Goal: Transaction & Acquisition: Purchase product/service

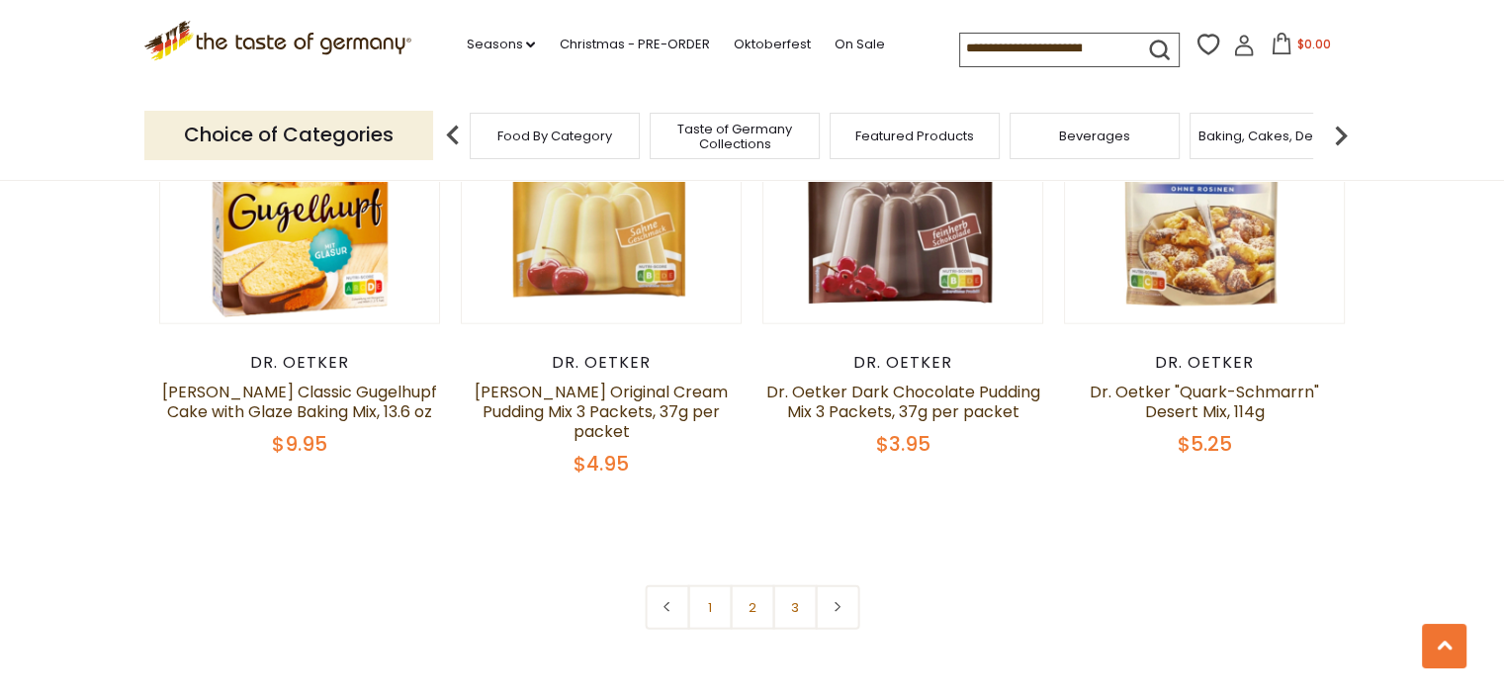
scroll to position [4183, 0]
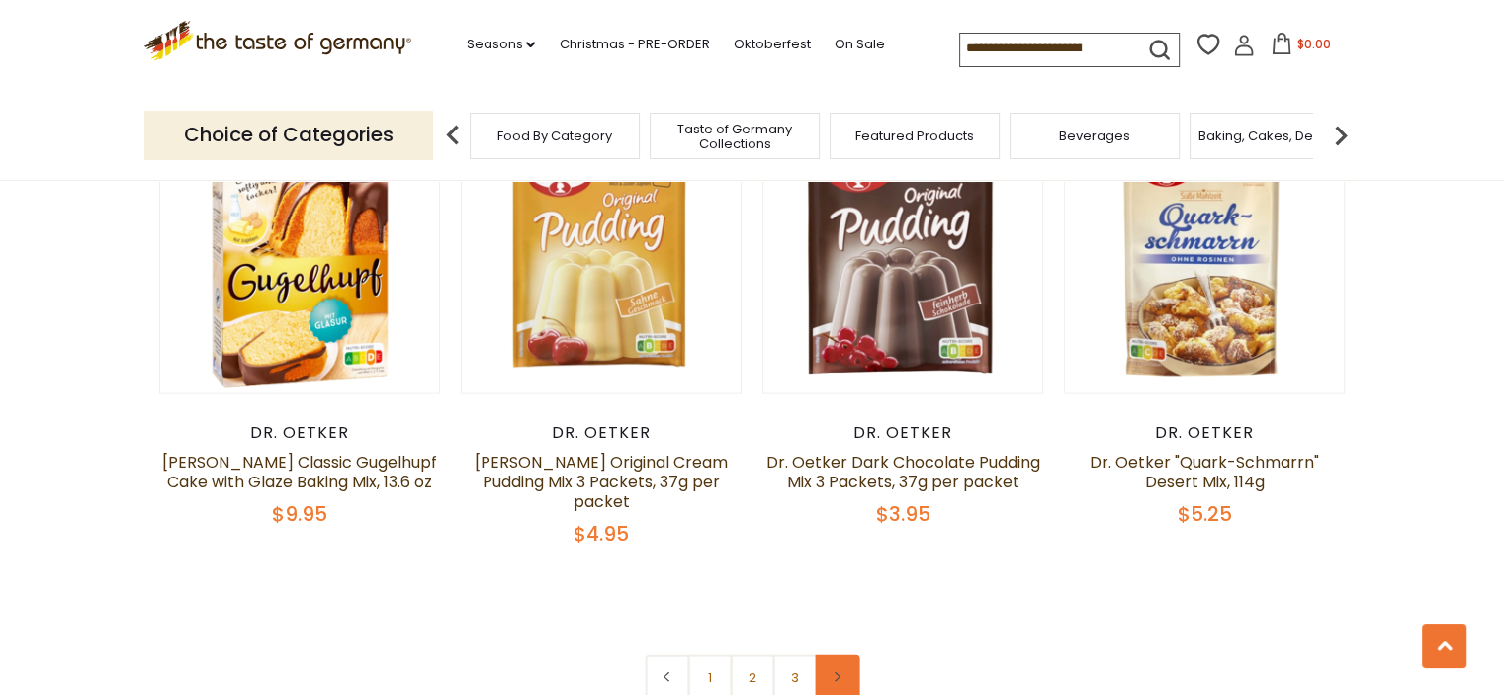
click at [835, 656] on link at bounding box center [837, 678] width 45 height 45
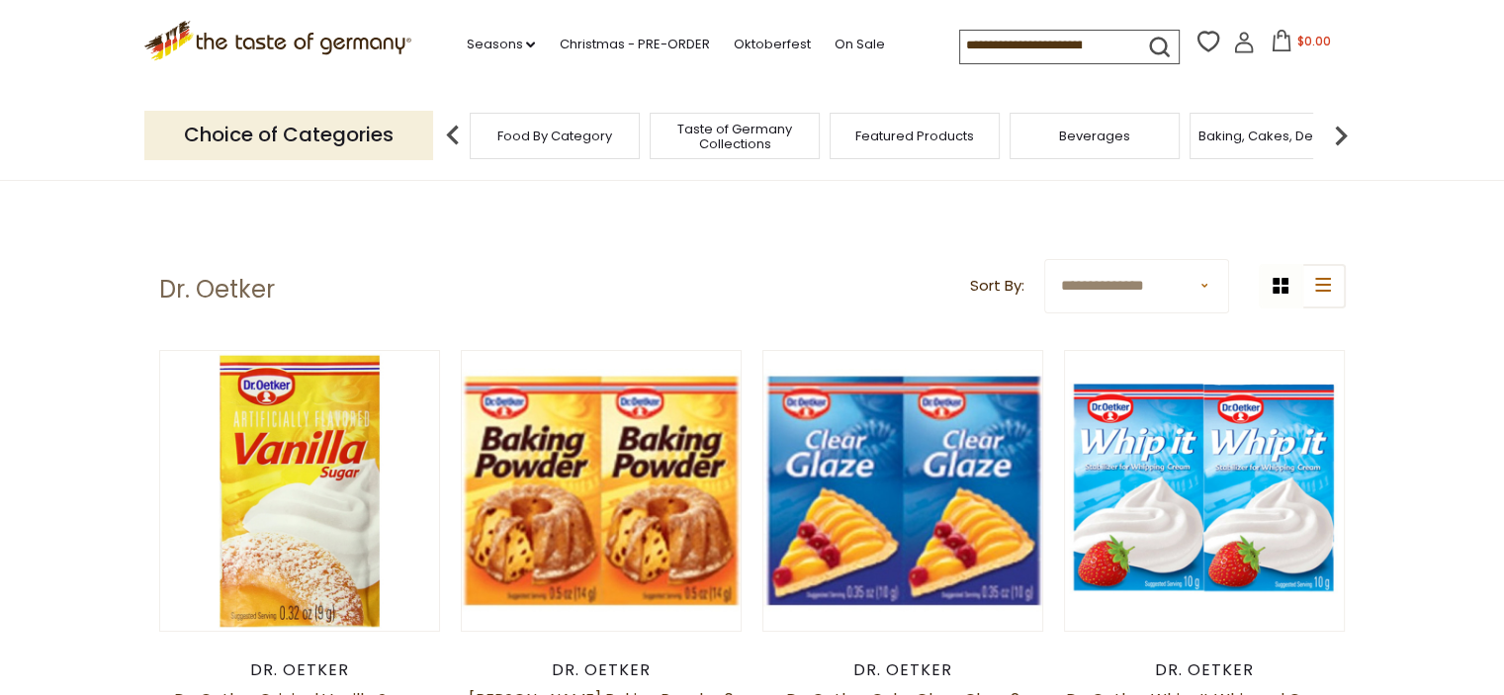
click at [1343, 135] on img at bounding box center [1341, 136] width 40 height 40
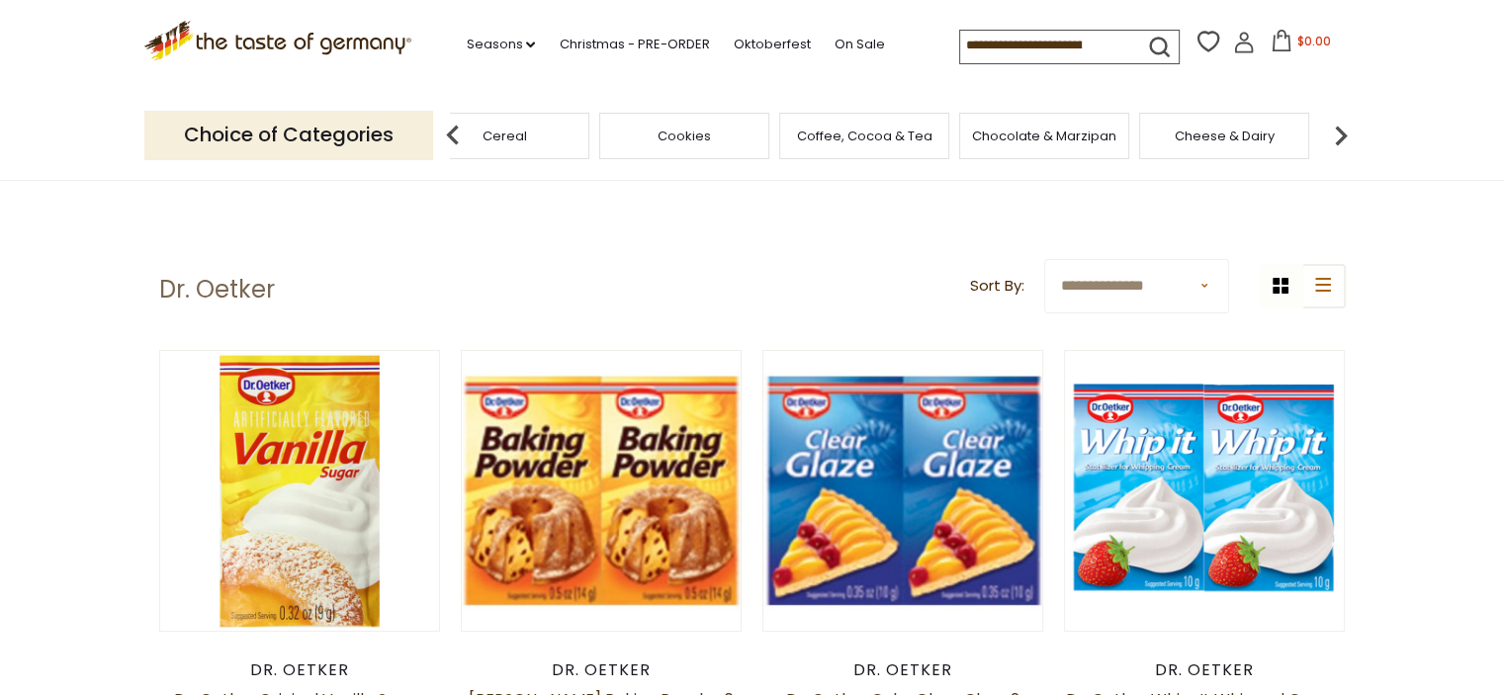
click at [1343, 135] on img at bounding box center [1341, 136] width 40 height 40
click at [1061, 129] on span "Pasta and Potato" at bounding box center [1076, 136] width 111 height 15
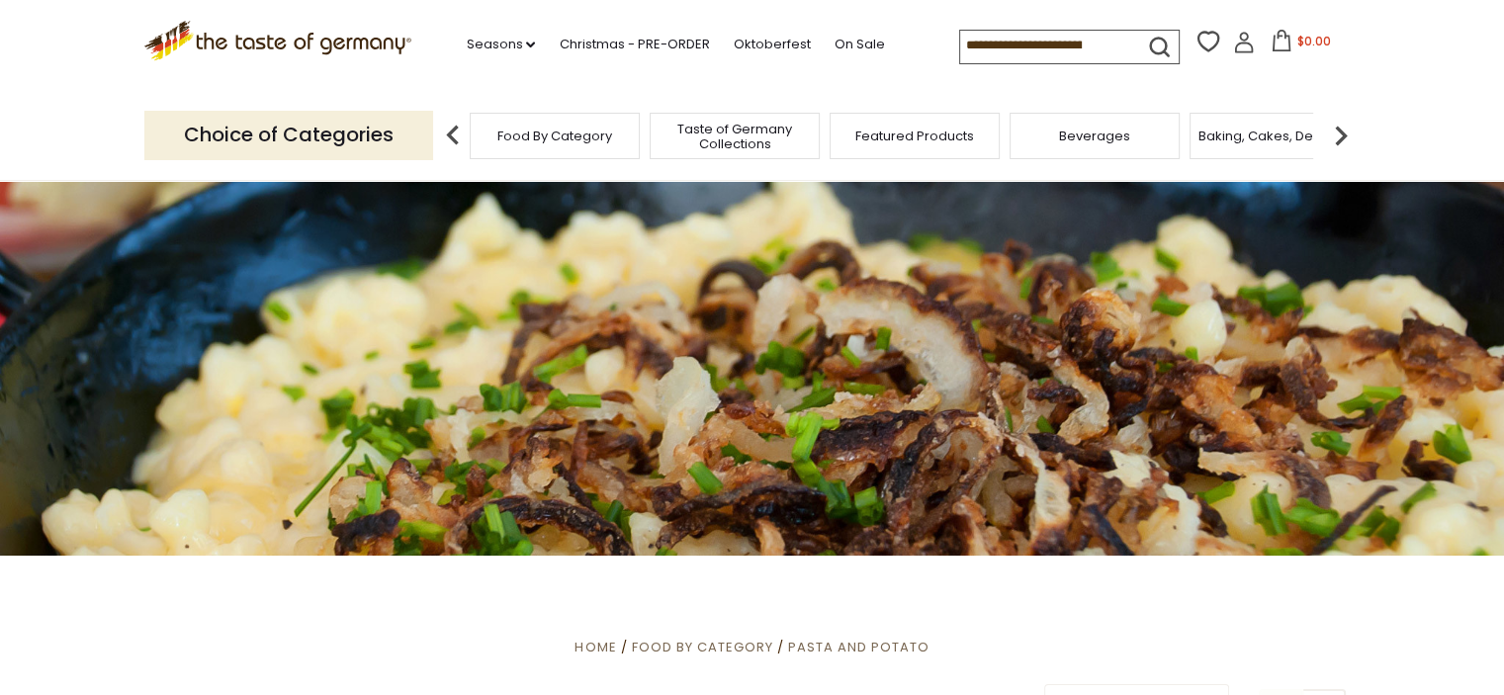
drag, startPoint x: 1513, startPoint y: 50, endPoint x: 1518, endPoint y: 99, distance: 48.7
click at [1297, 138] on span "Baking, Cakes, Desserts" at bounding box center [1275, 136] width 153 height 15
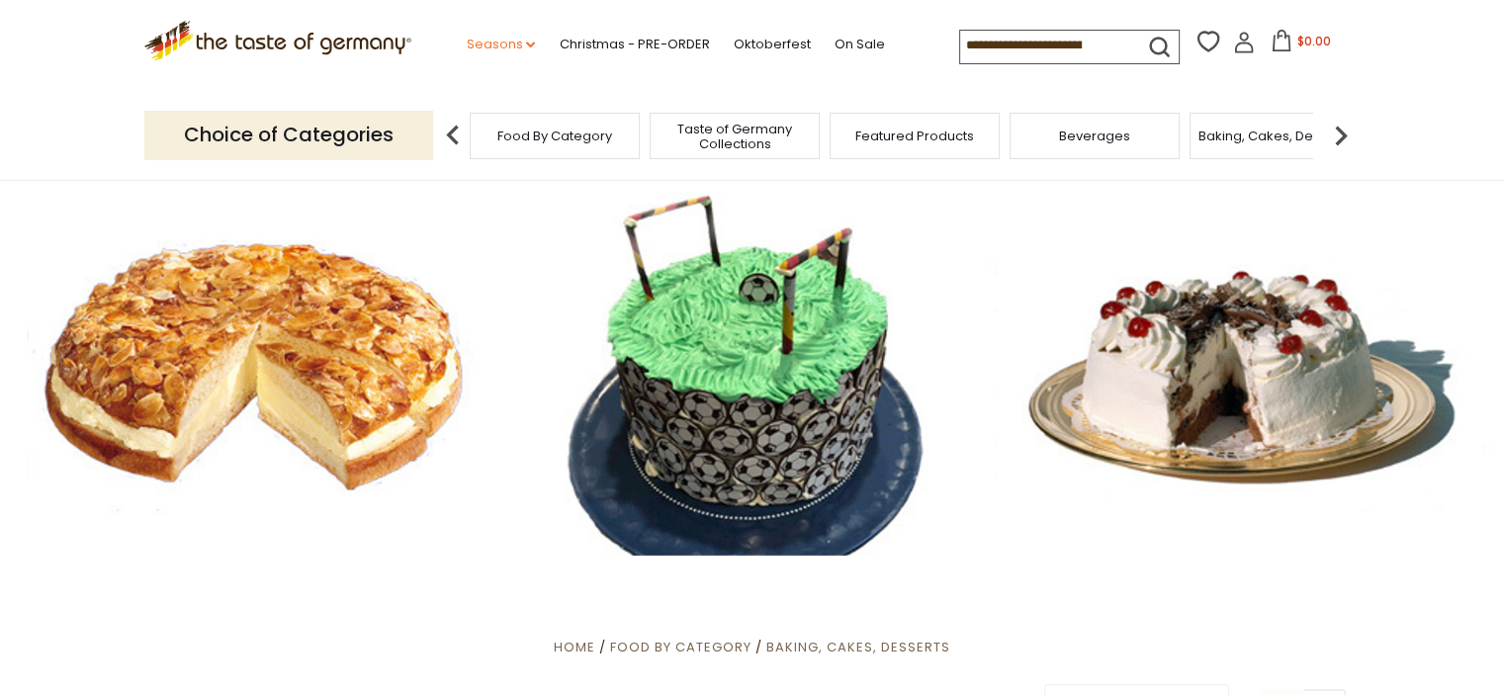
click at [516, 38] on link "Seasons dropdown_arrow" at bounding box center [500, 45] width 69 height 22
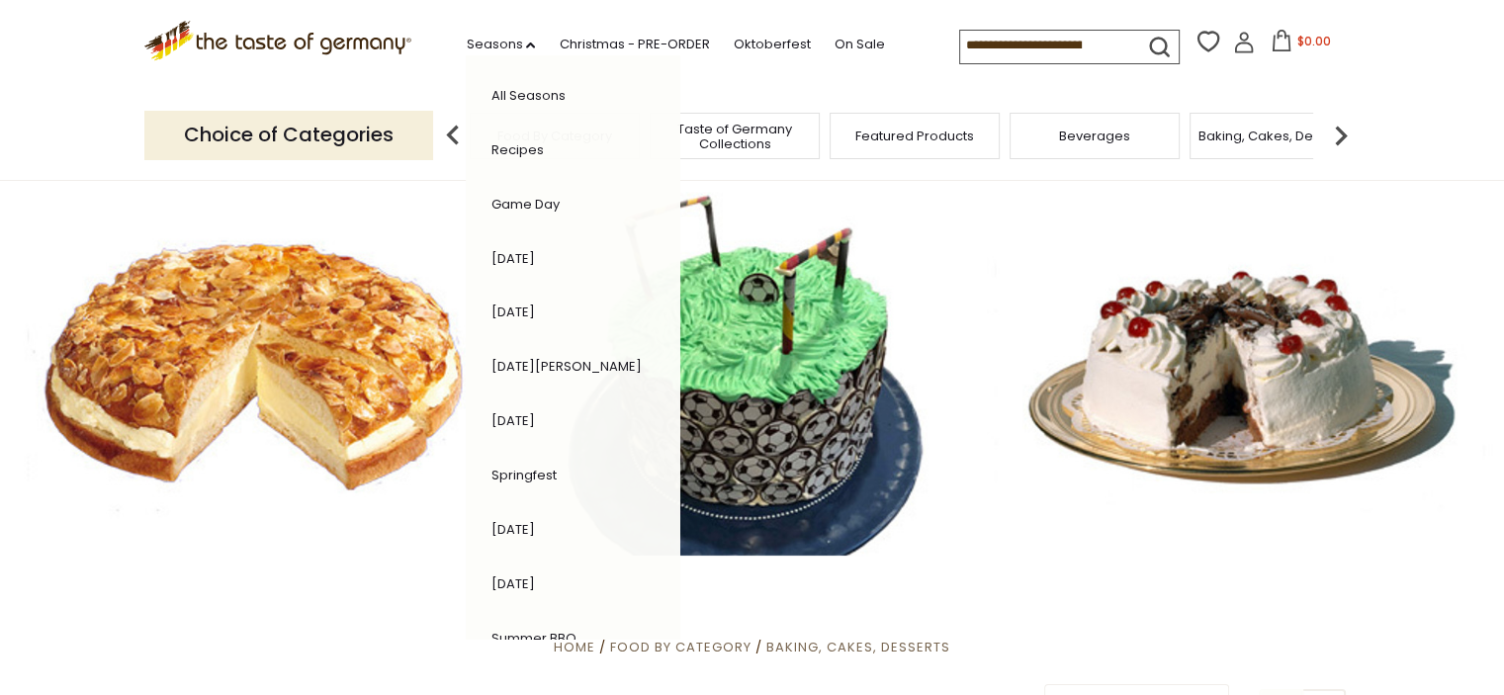
click at [960, 45] on input at bounding box center [1043, 45] width 167 height 28
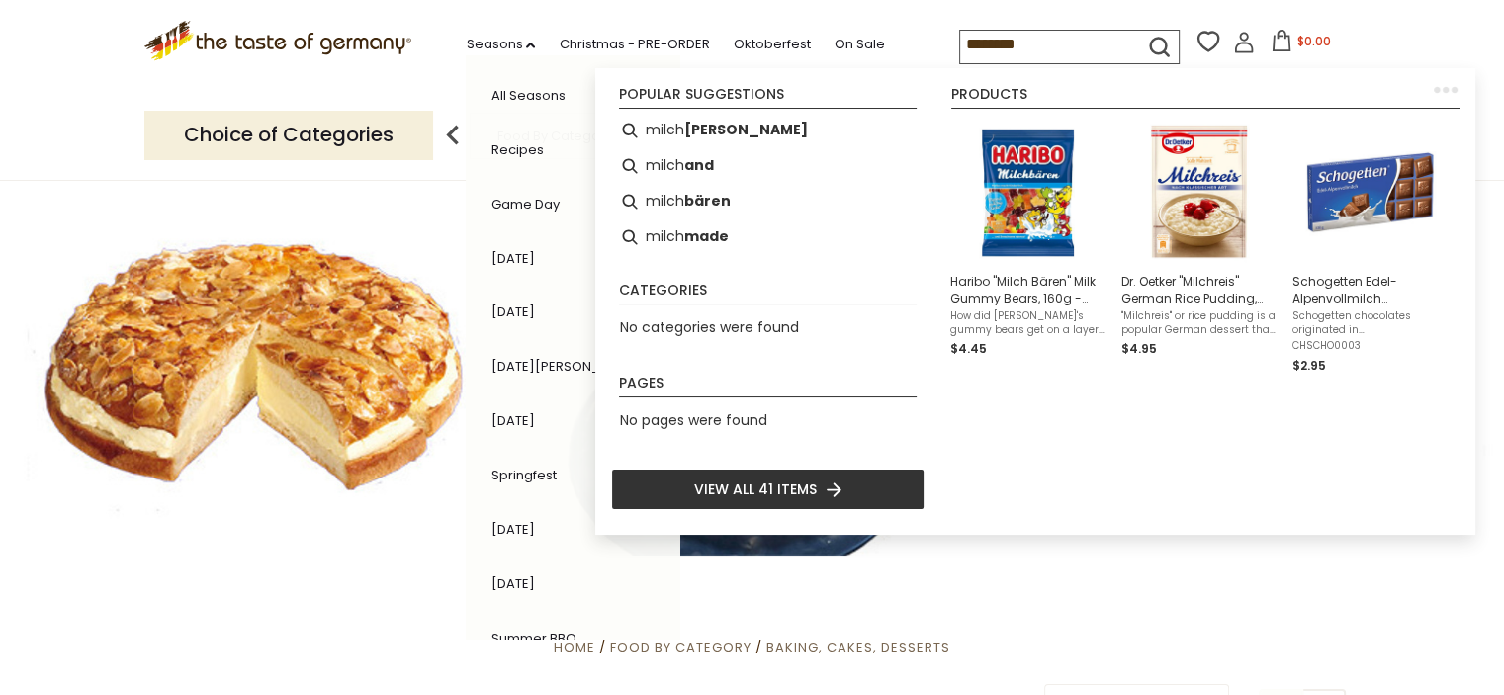
type input "*********"
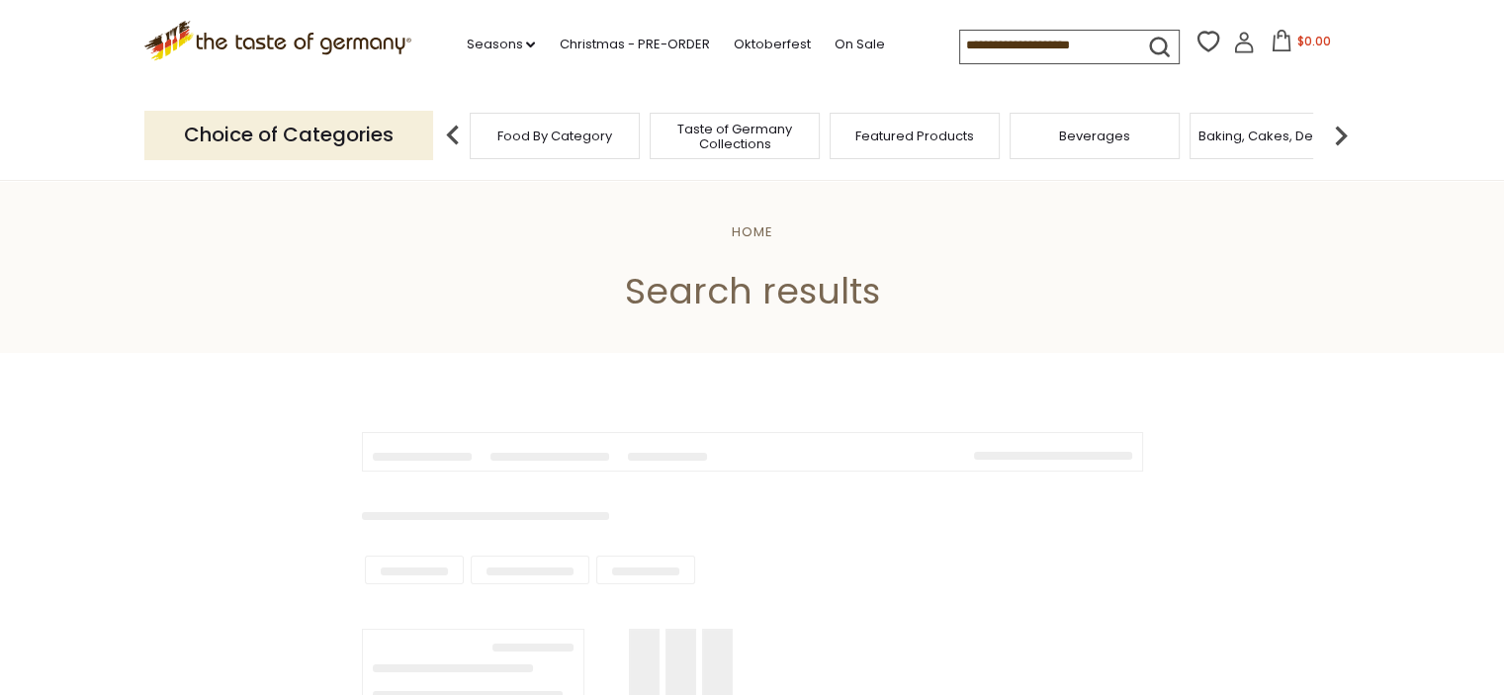
type input "*********"
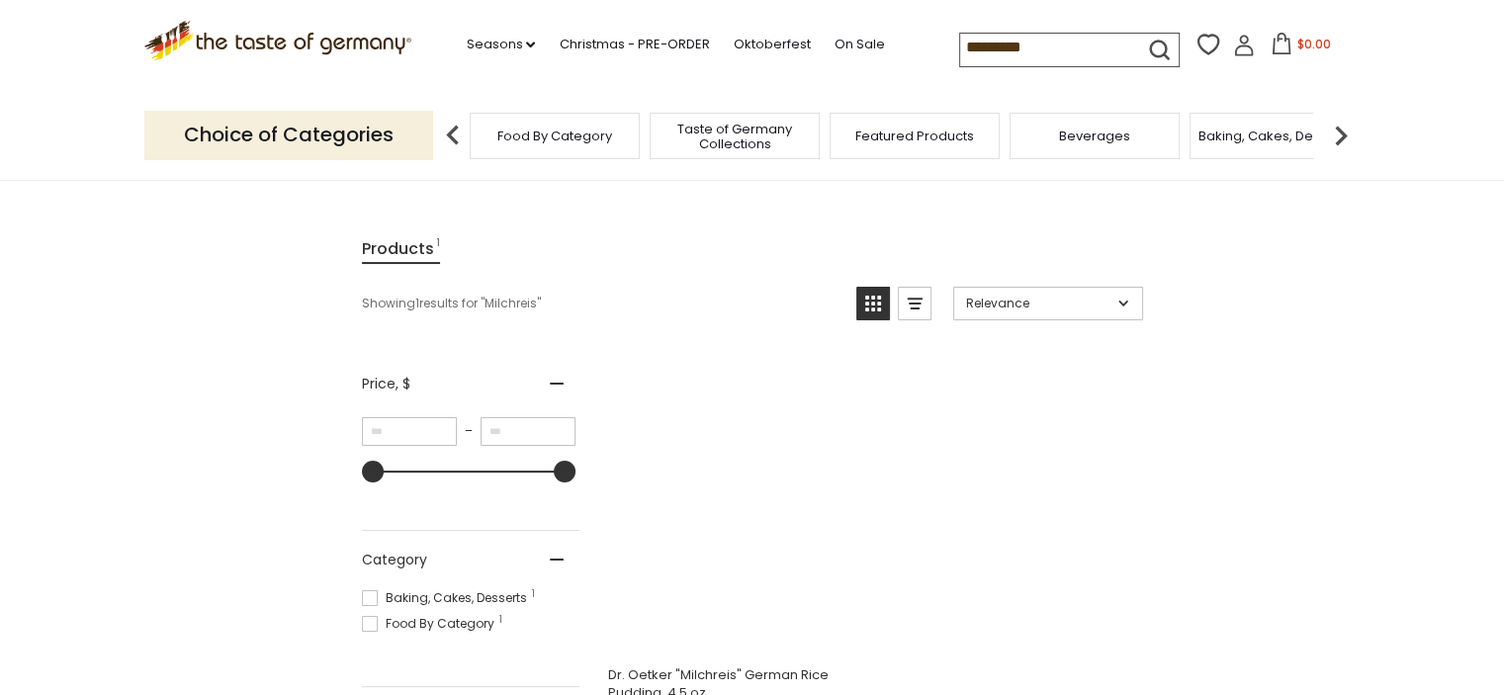
scroll to position [261, 0]
